Goal: Task Accomplishment & Management: Manage account settings

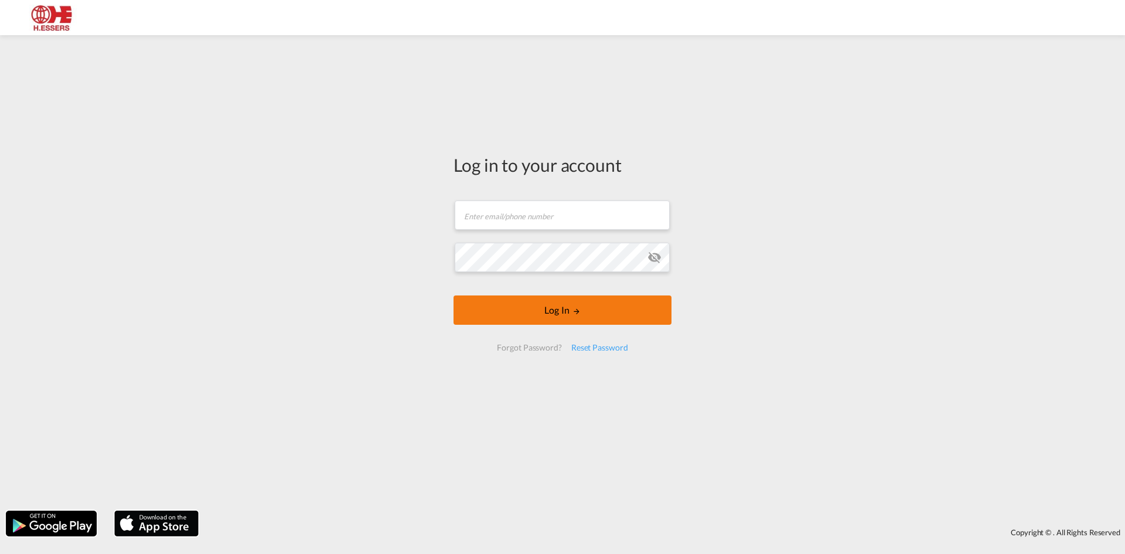
type input "[EMAIL_ADDRESS][DOMAIN_NAME]"
click at [574, 315] on md-icon "LOGIN" at bounding box center [576, 311] width 8 height 8
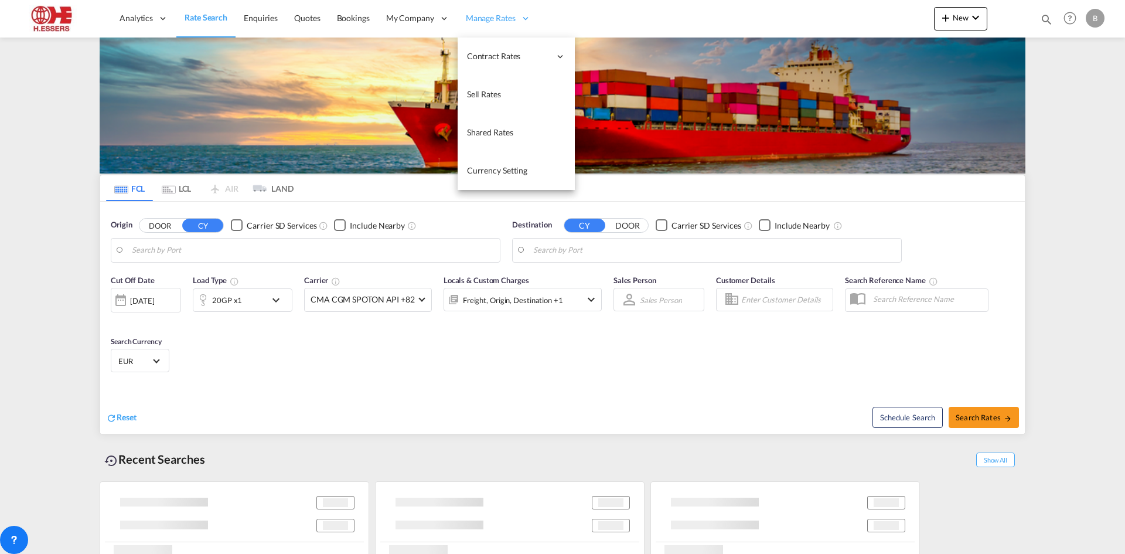
click at [489, 16] on span "Manage Rates" at bounding box center [491, 18] width 50 height 12
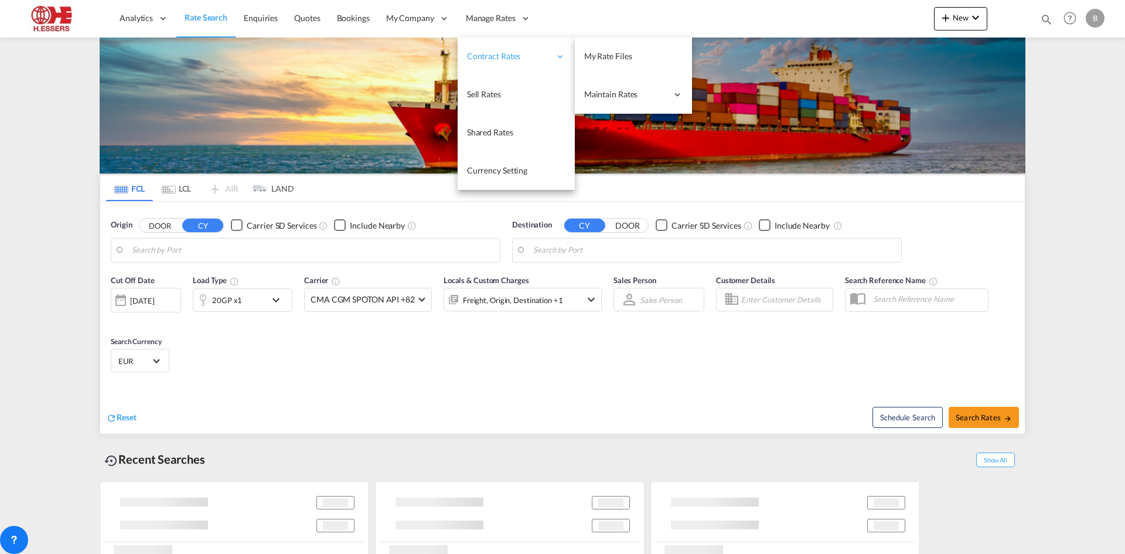
type input "[GEOGRAPHIC_DATA], BEANR"
type input "[US_STATE], [GEOGRAPHIC_DATA], USNYC"
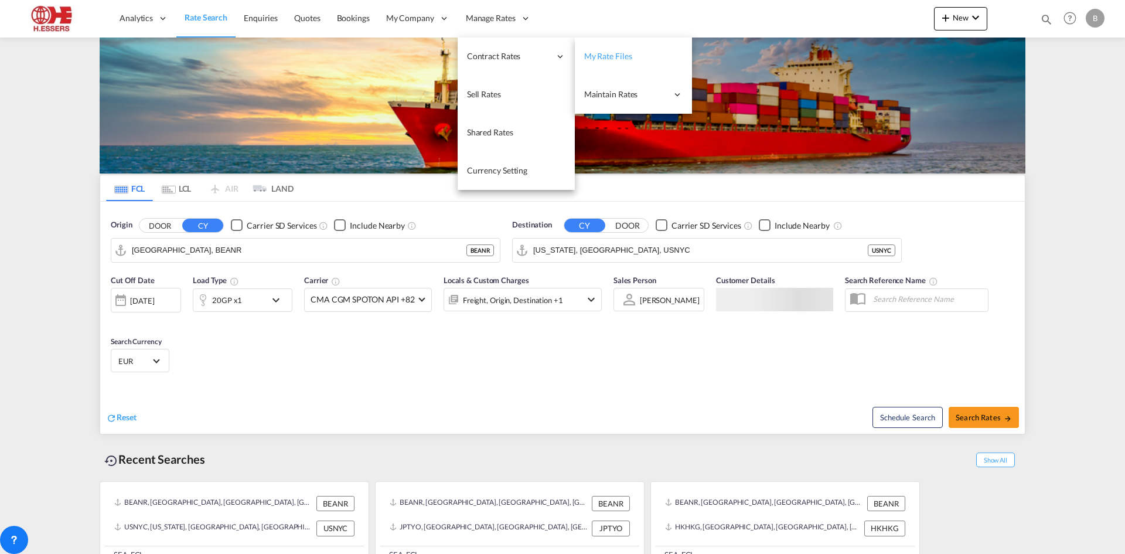
click at [613, 53] on span "My Rate Files" at bounding box center [608, 56] width 48 height 10
